Goal: Information Seeking & Learning: Find specific page/section

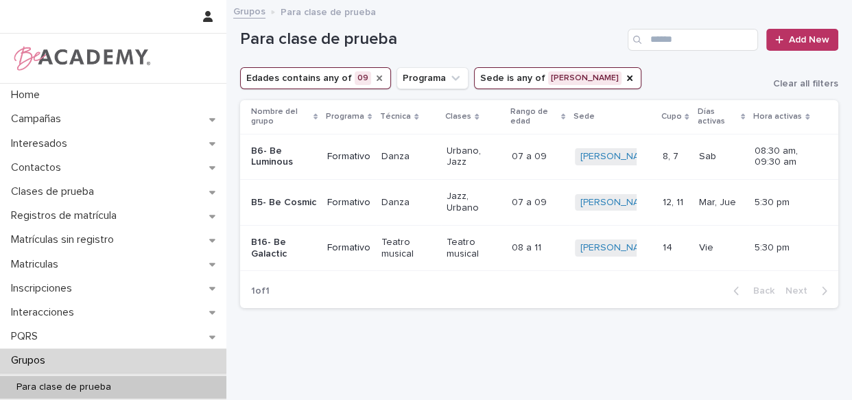
click at [374, 80] on icon "Edades" at bounding box center [379, 78] width 11 height 11
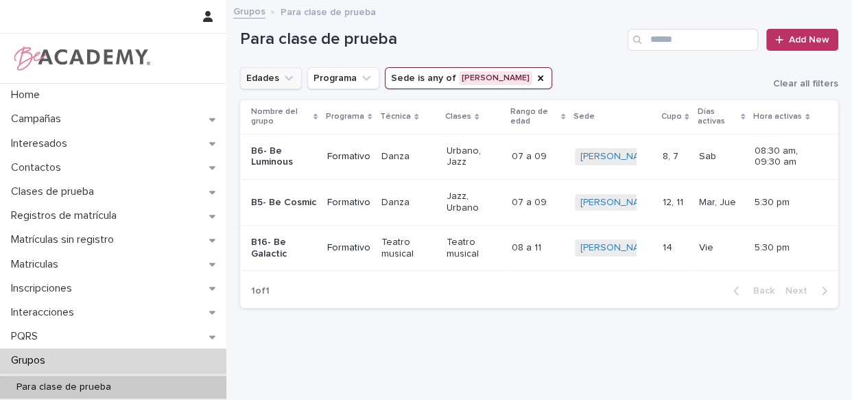
click at [559, 25] on div "Para clase de prueba Add New" at bounding box center [539, 34] width 598 height 66
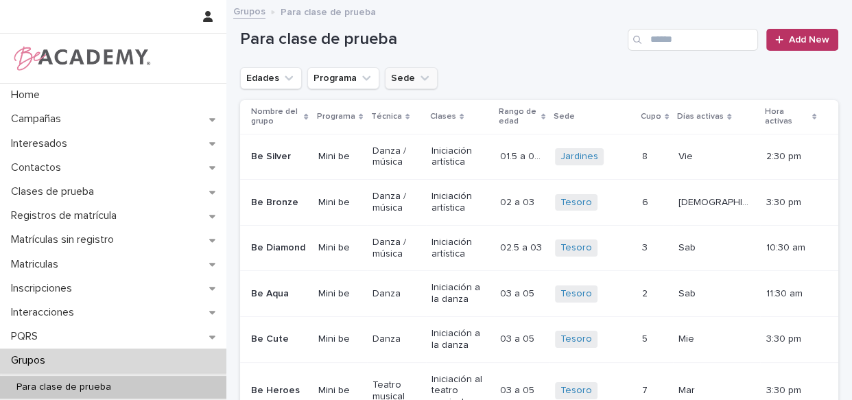
click at [405, 73] on button "Sede" at bounding box center [411, 78] width 53 height 22
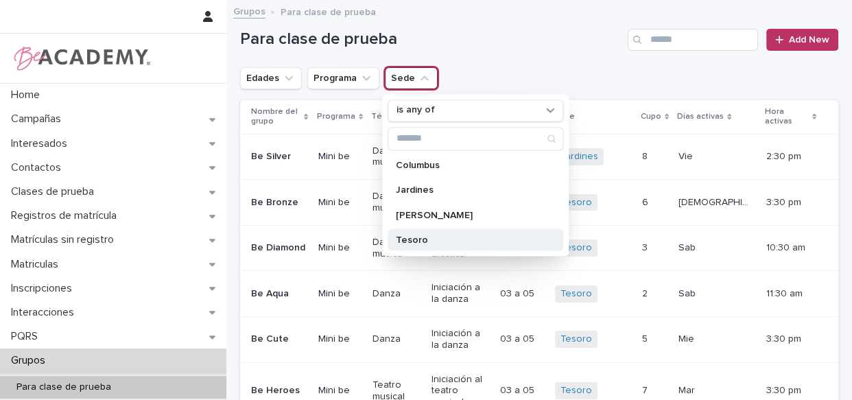
click at [406, 240] on p "Tesoro" at bounding box center [468, 239] width 145 height 10
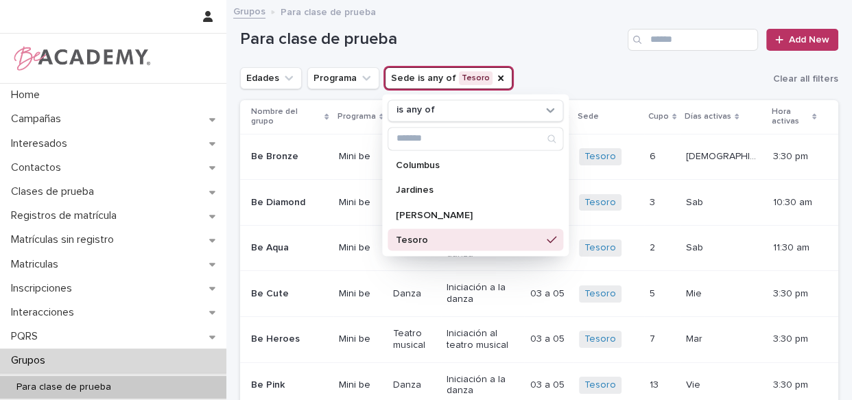
click at [533, 12] on div "Grupos Para clase de prueba" at bounding box center [538, 12] width 625 height 19
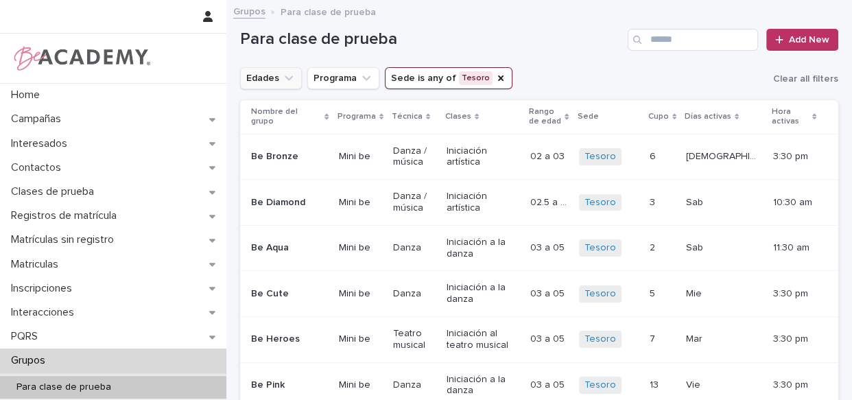
click at [287, 73] on icon "Edades" at bounding box center [289, 78] width 14 height 14
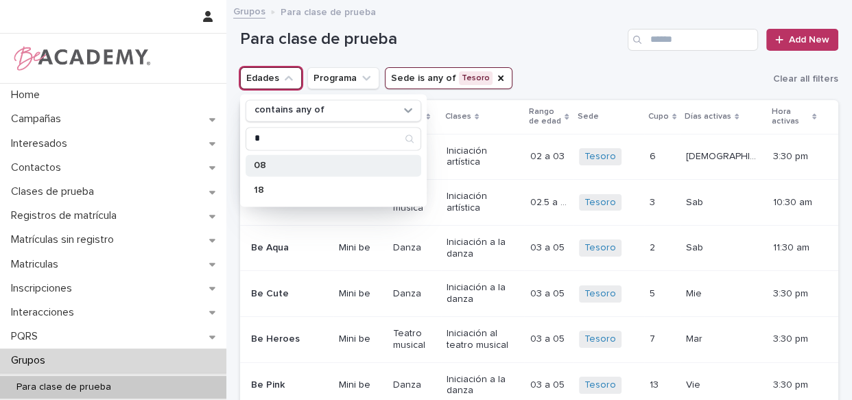
type input "*"
click at [274, 162] on p "08" at bounding box center [326, 165] width 145 height 10
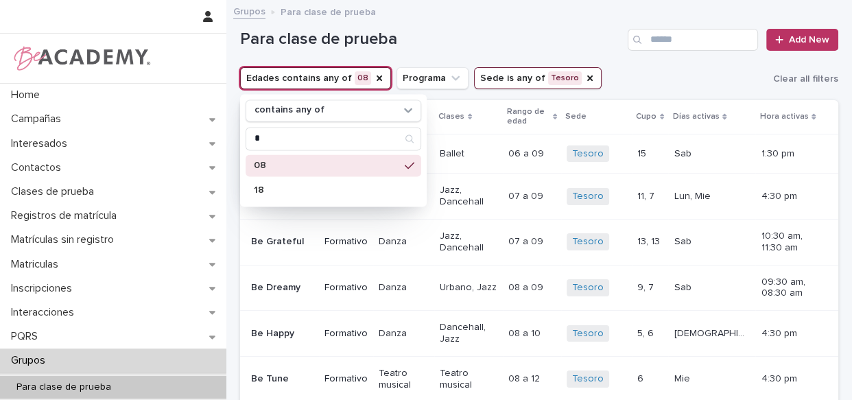
click at [507, 14] on div "Grupos Para clase de prueba" at bounding box center [538, 12] width 625 height 19
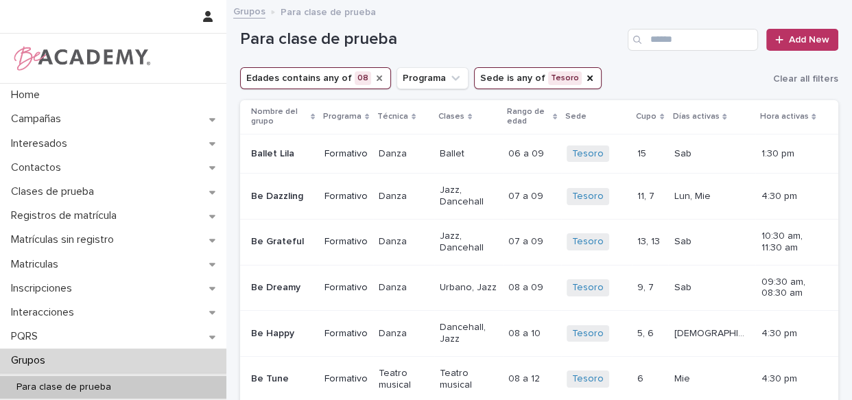
click at [374, 80] on icon "Edades" at bounding box center [379, 78] width 11 height 11
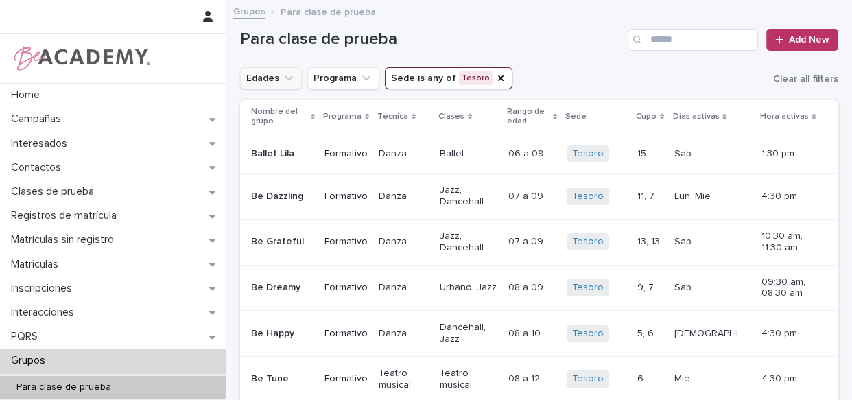
click at [260, 79] on button "Edades" at bounding box center [271, 78] width 62 height 22
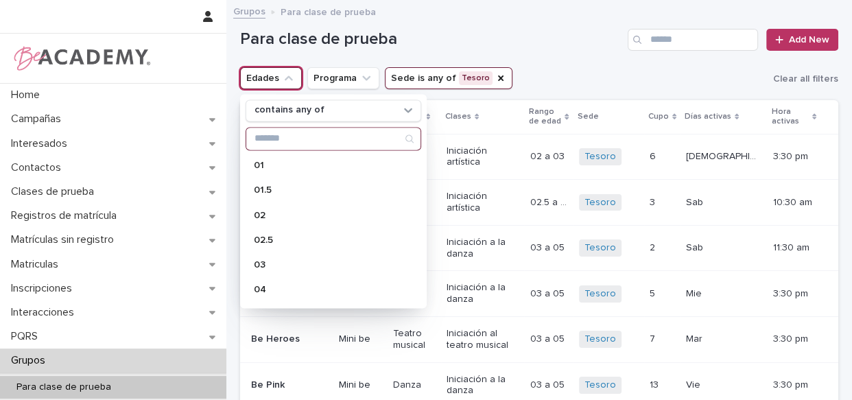
click at [270, 145] on input "Search" at bounding box center [333, 139] width 174 height 22
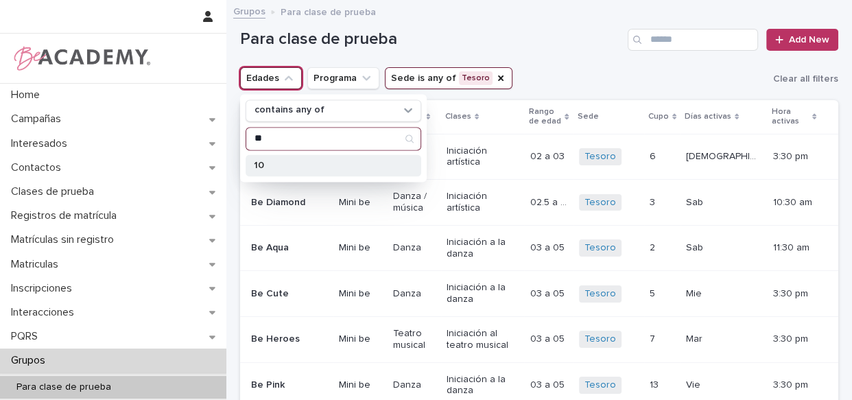
type input "**"
click at [261, 158] on div "10" at bounding box center [333, 165] width 176 height 22
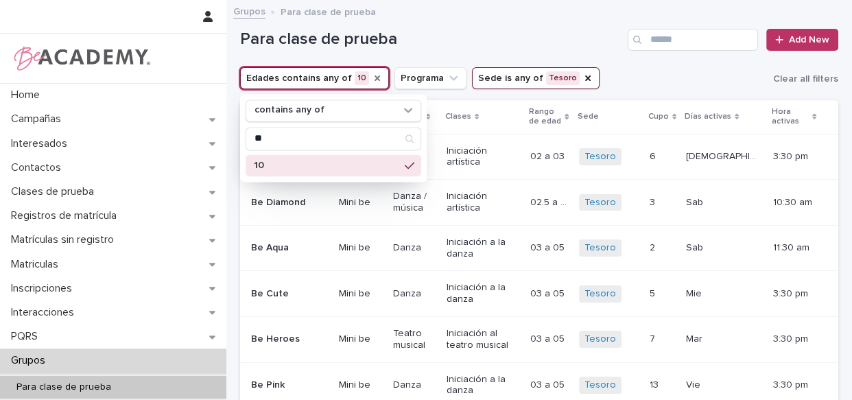
click at [418, 32] on h1 "Para clase de prueba" at bounding box center [431, 39] width 382 height 20
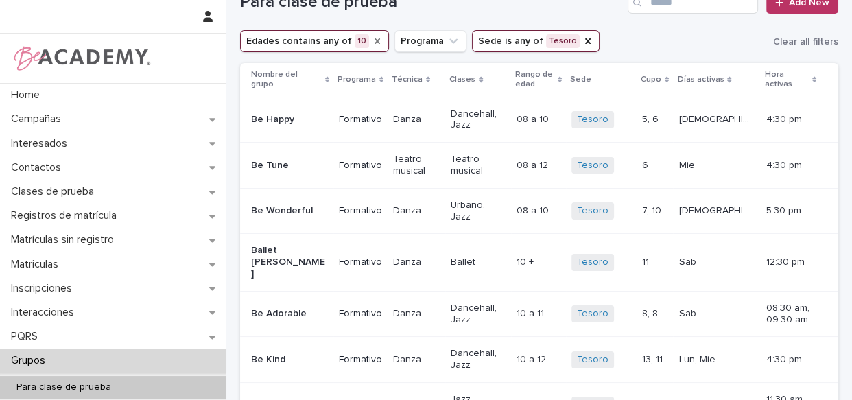
scroll to position [27, 0]
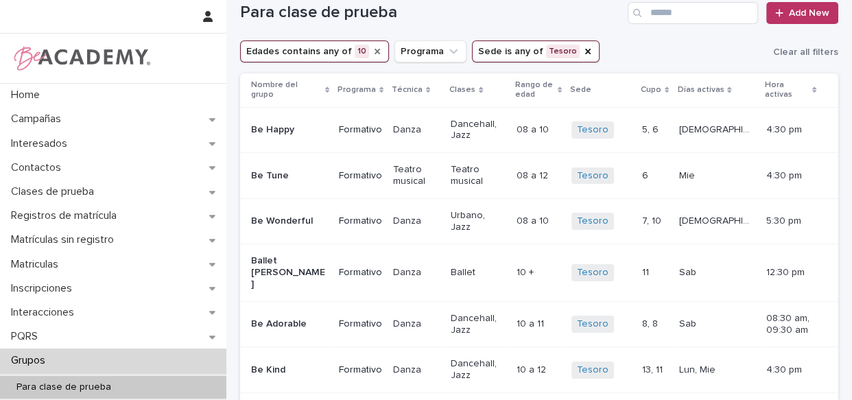
click at [372, 48] on icon "Edades" at bounding box center [377, 51] width 11 height 11
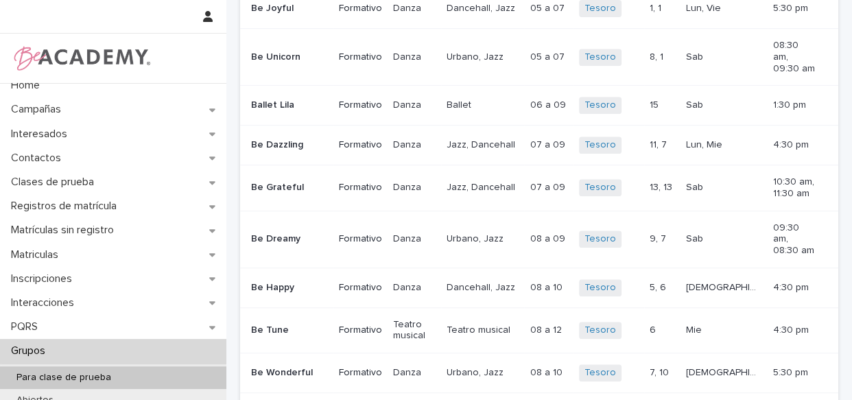
scroll to position [27, 0]
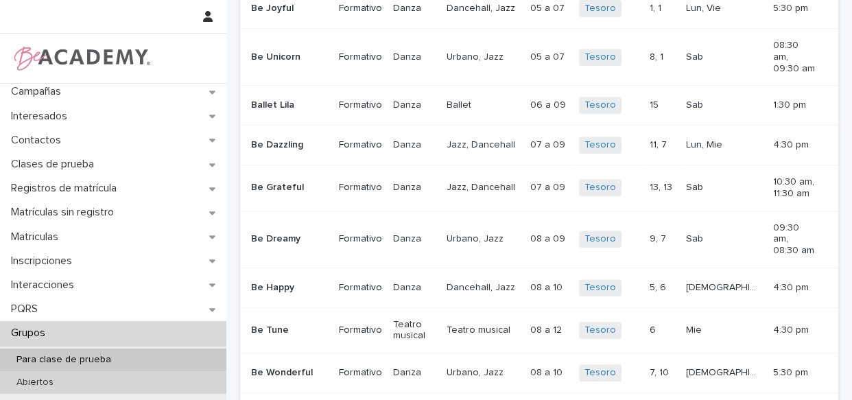
click at [27, 387] on p "Abiertos" at bounding box center [34, 382] width 59 height 12
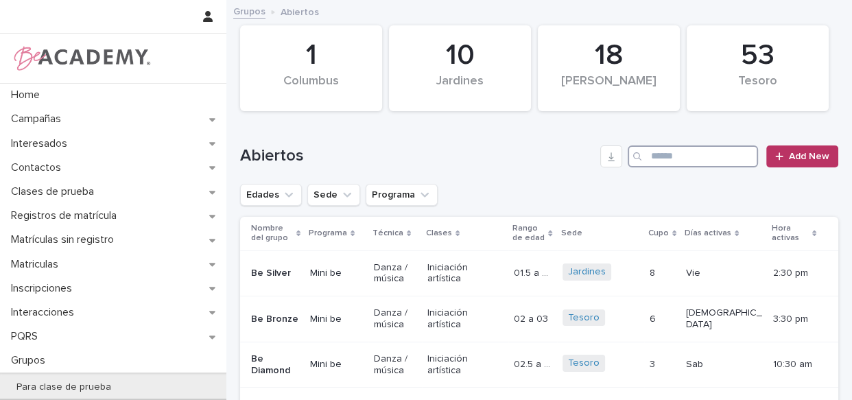
click at [666, 150] on input "Search" at bounding box center [692, 156] width 130 height 22
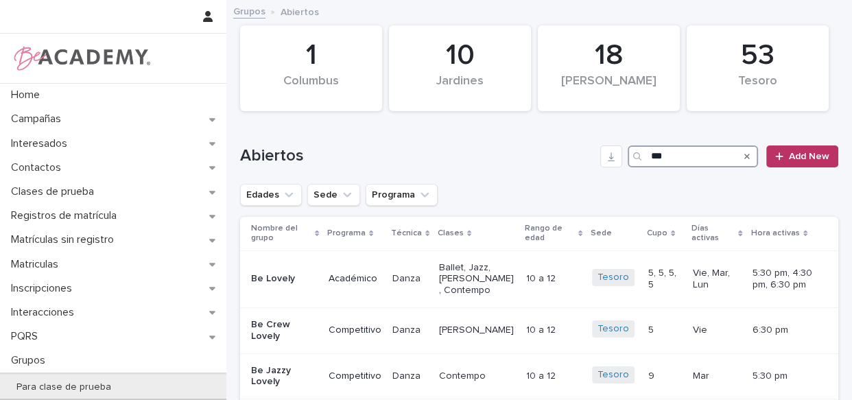
type input "***"
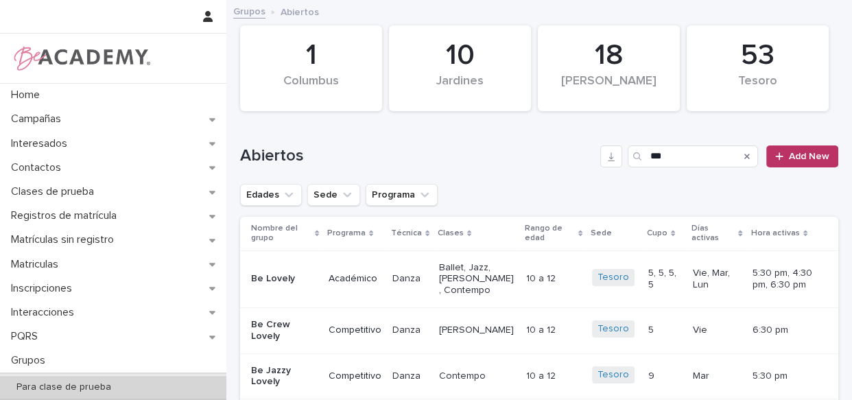
click at [83, 380] on div "Para clase de prueba" at bounding box center [113, 387] width 226 height 23
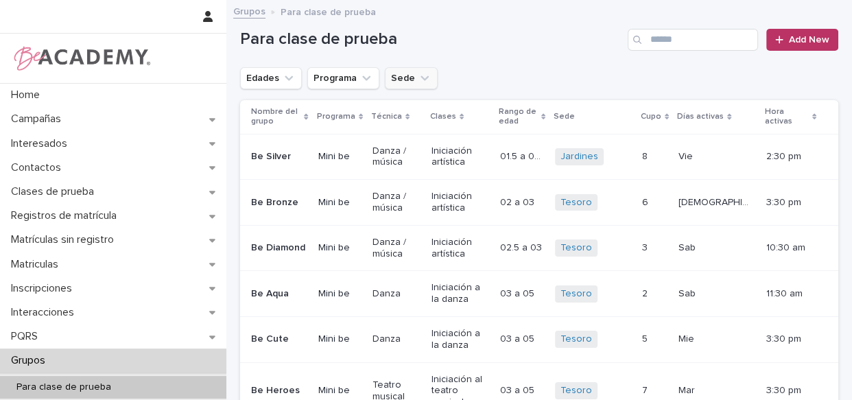
click at [418, 81] on icon "Sede" at bounding box center [425, 78] width 14 height 14
click at [409, 80] on button "Sede" at bounding box center [411, 78] width 53 height 22
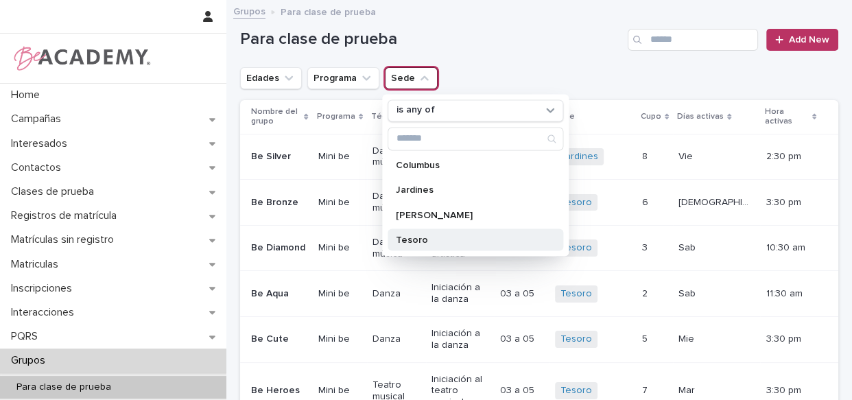
click at [420, 231] on div "Tesoro" at bounding box center [475, 239] width 176 height 22
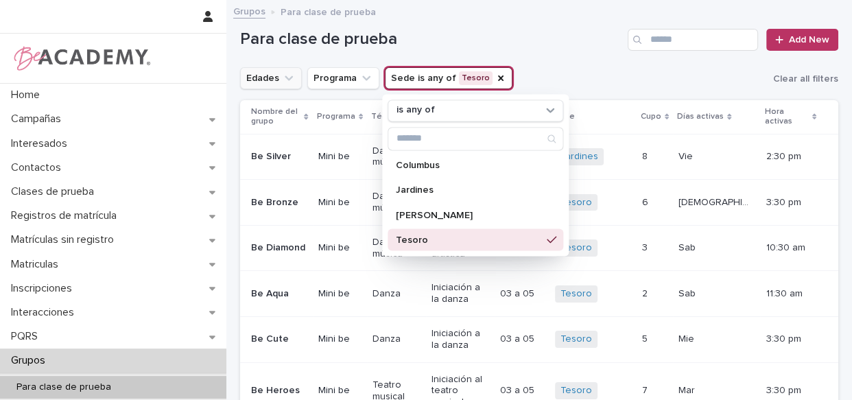
click at [269, 78] on button "Edades" at bounding box center [271, 78] width 62 height 22
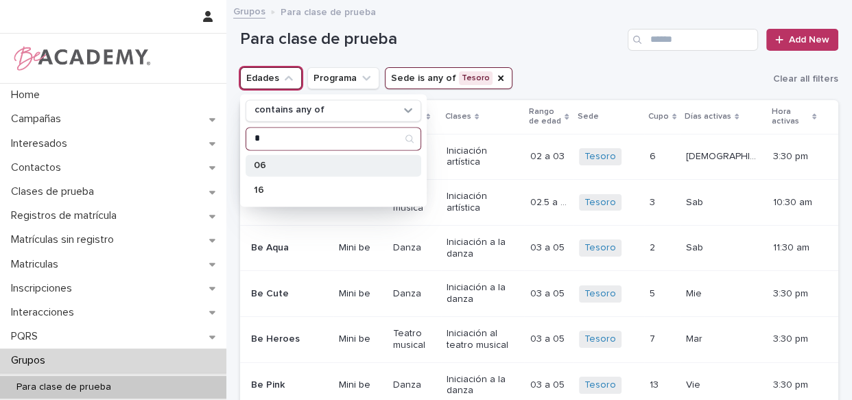
type input "*"
click at [279, 168] on p "06" at bounding box center [326, 165] width 145 height 10
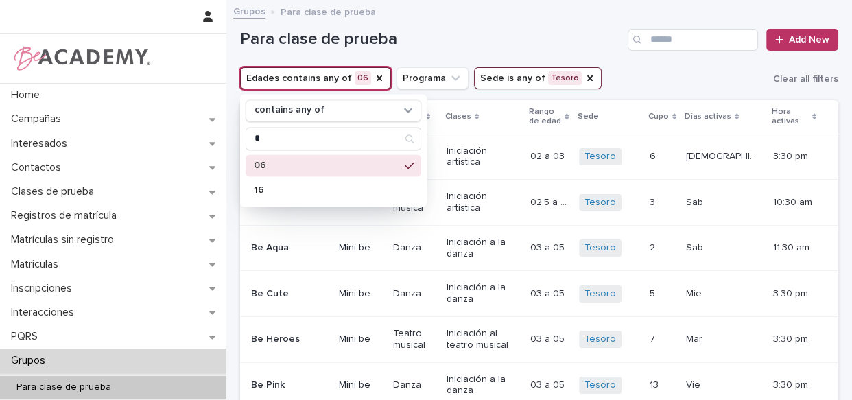
click at [442, 24] on div "Para clase de prueba Add New" at bounding box center [539, 34] width 598 height 66
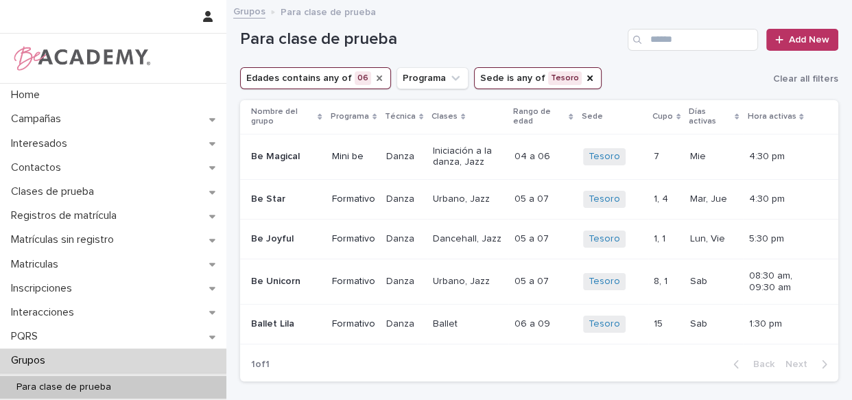
click at [374, 75] on icon "Edades" at bounding box center [379, 78] width 11 height 11
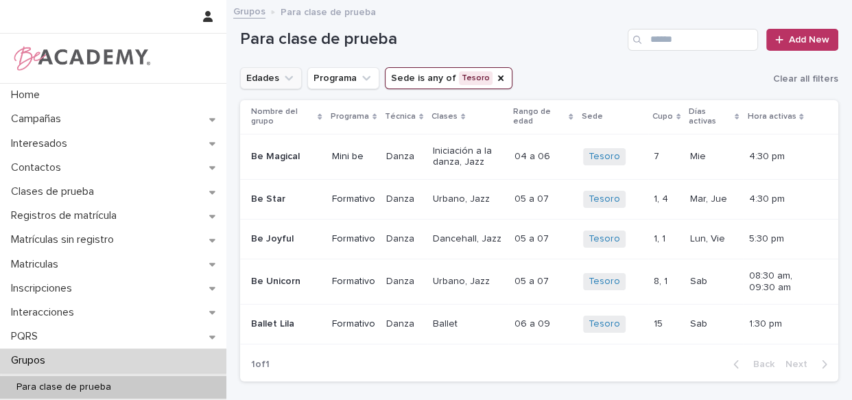
click at [260, 73] on button "Edades" at bounding box center [271, 78] width 62 height 22
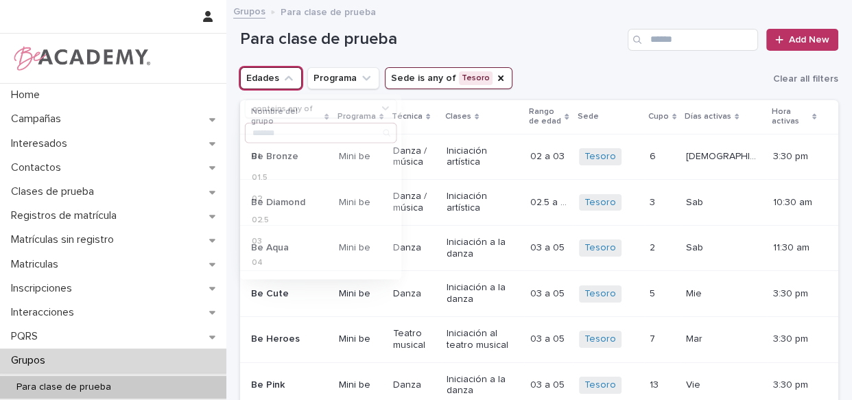
click at [260, 73] on button "Edades" at bounding box center [271, 78] width 62 height 22
click at [272, 75] on button "Edades" at bounding box center [271, 78] width 62 height 22
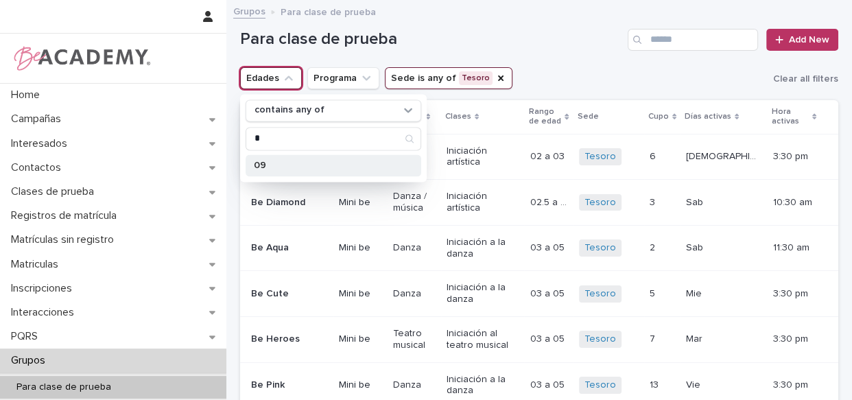
type input "*"
click at [267, 174] on div "09" at bounding box center [333, 165] width 176 height 22
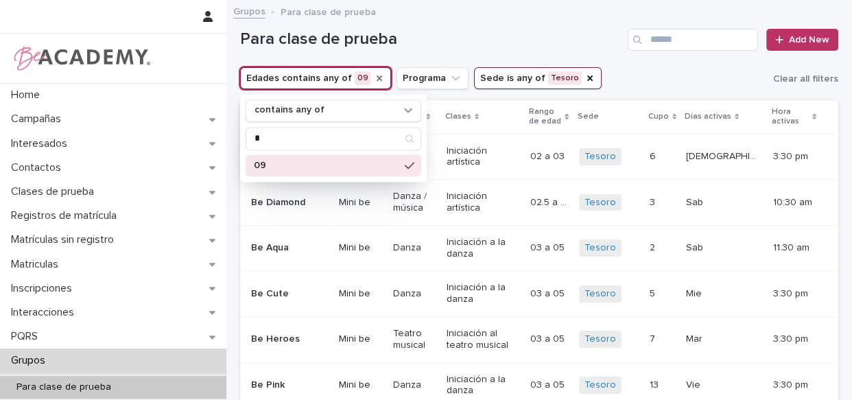
click at [479, 37] on h1 "Para clase de prueba" at bounding box center [431, 39] width 382 height 20
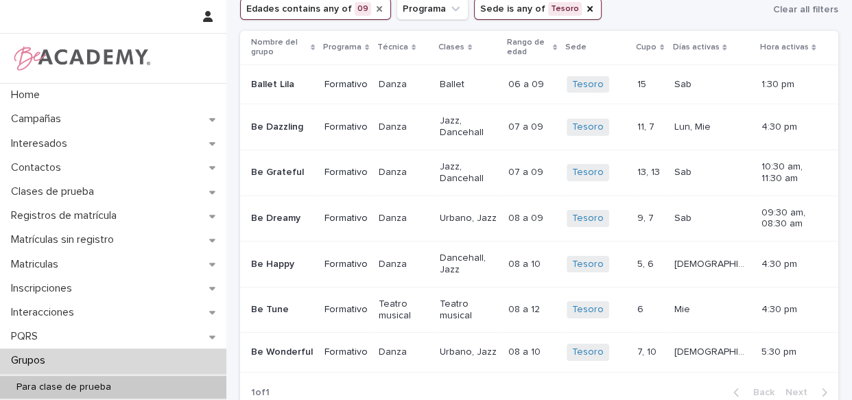
scroll to position [78, 0]
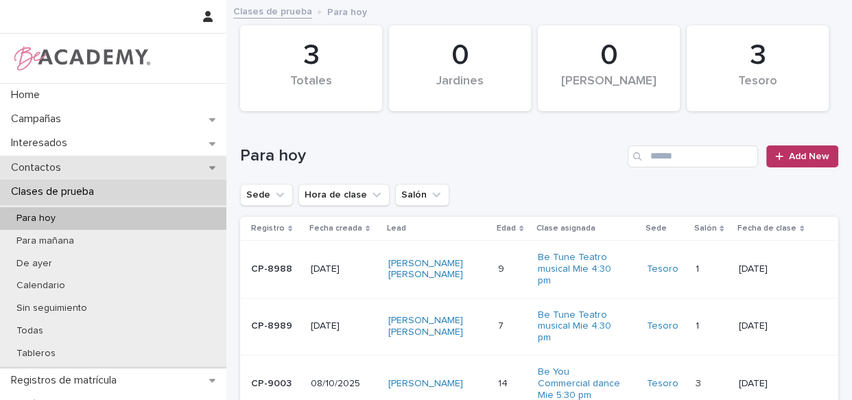
scroll to position [40, 0]
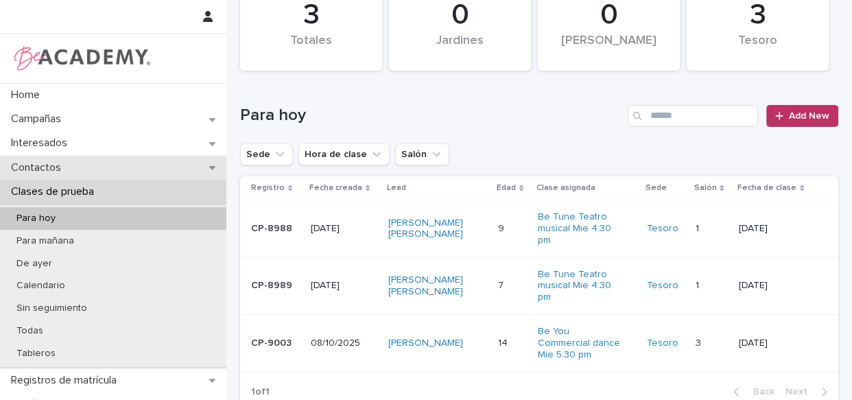
click at [61, 162] on p "Contactos" at bounding box center [38, 167] width 67 height 13
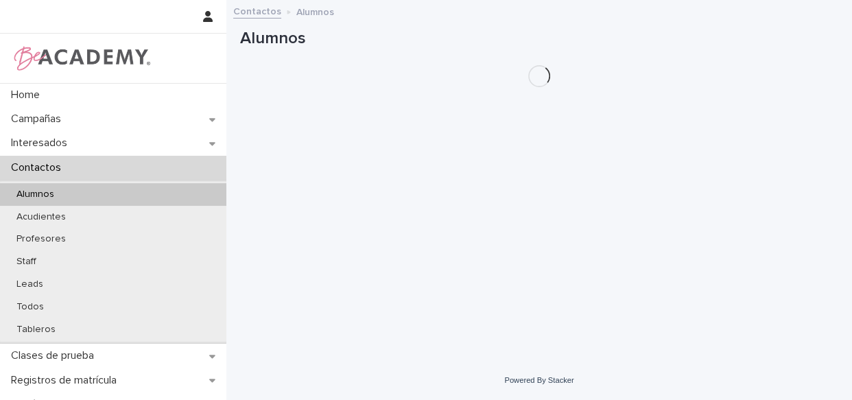
click at [61, 162] on p "Contactos" at bounding box center [38, 167] width 67 height 13
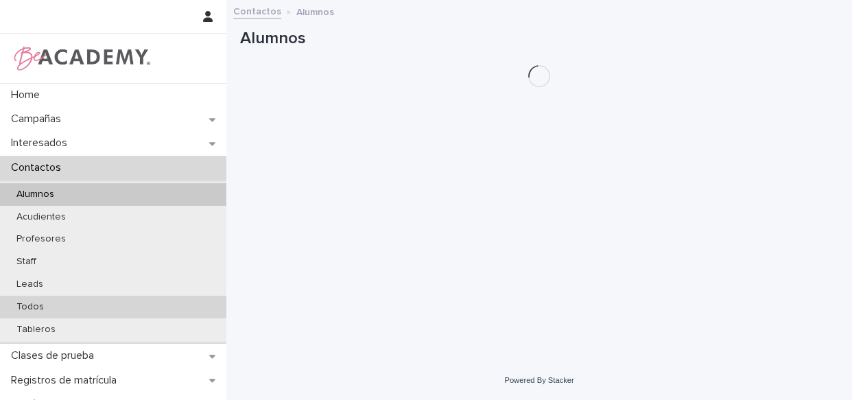
click at [19, 304] on p "Todos" at bounding box center [29, 307] width 49 height 12
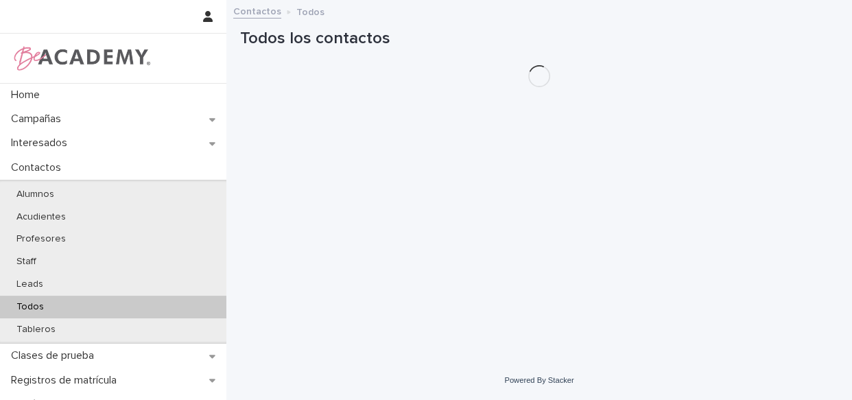
click at [21, 304] on p "Todos" at bounding box center [29, 307] width 49 height 12
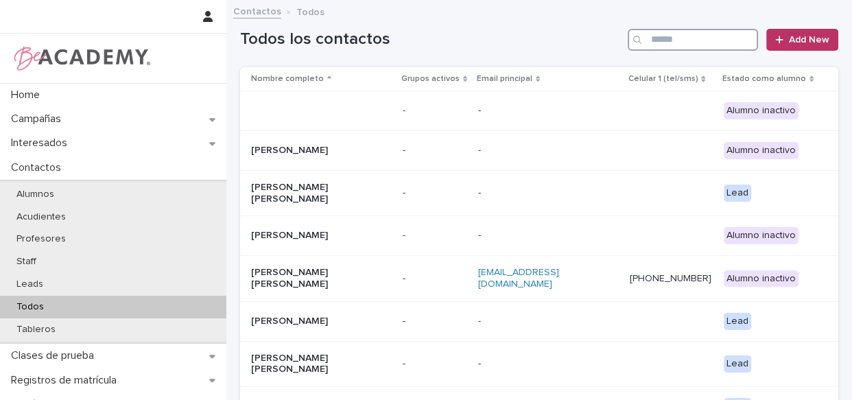
click at [656, 40] on input "Search" at bounding box center [692, 40] width 130 height 22
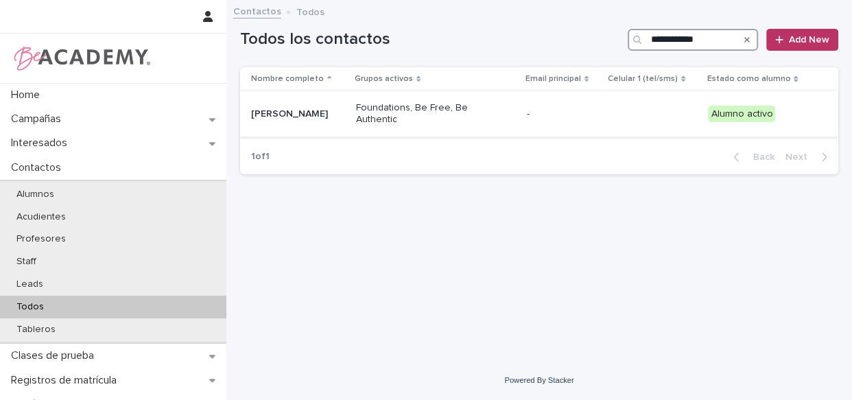
type input "**********"
click at [511, 125] on div "Foundations, Be Free, Be Authentic" at bounding box center [436, 114] width 160 height 34
